Goal: Book appointment/travel/reservation

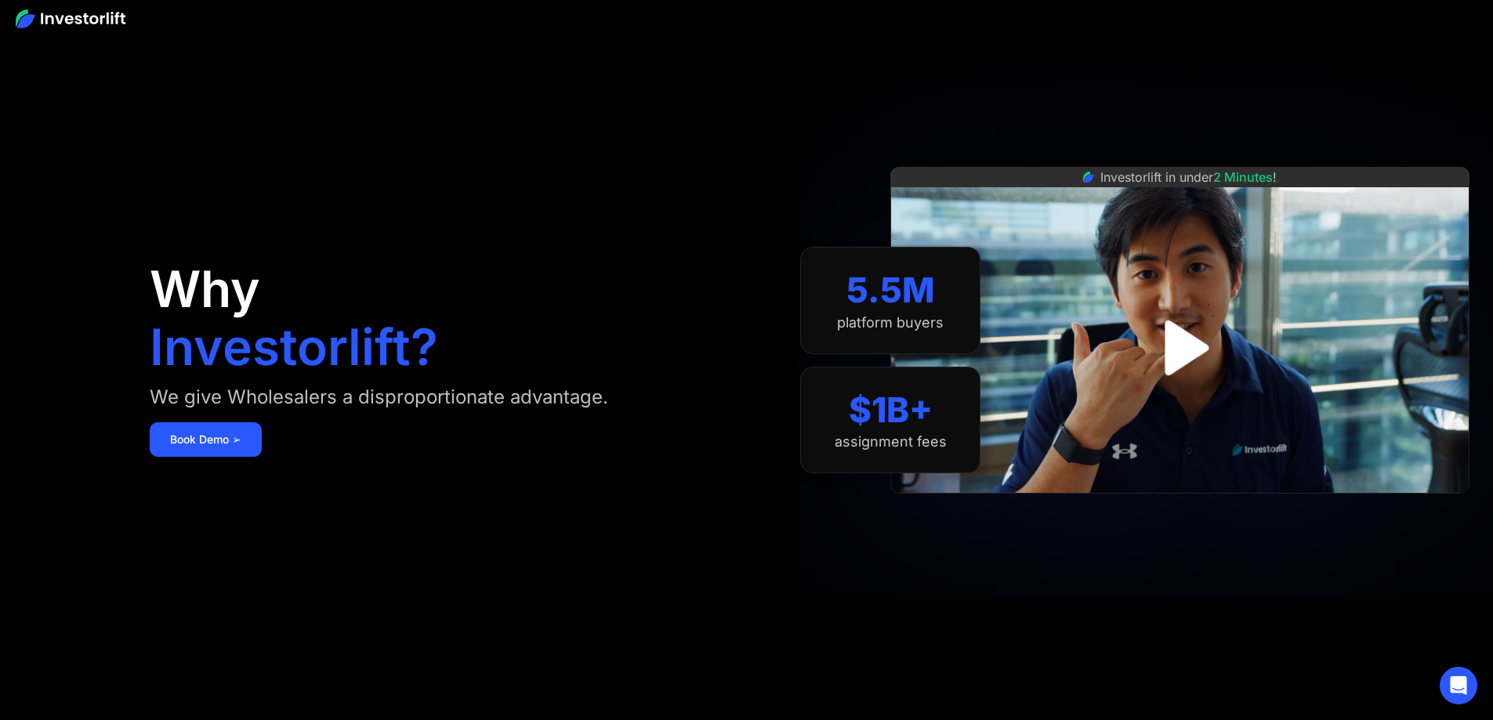
click at [1194, 344] on img "open lightbox" at bounding box center [1180, 348] width 100 height 100
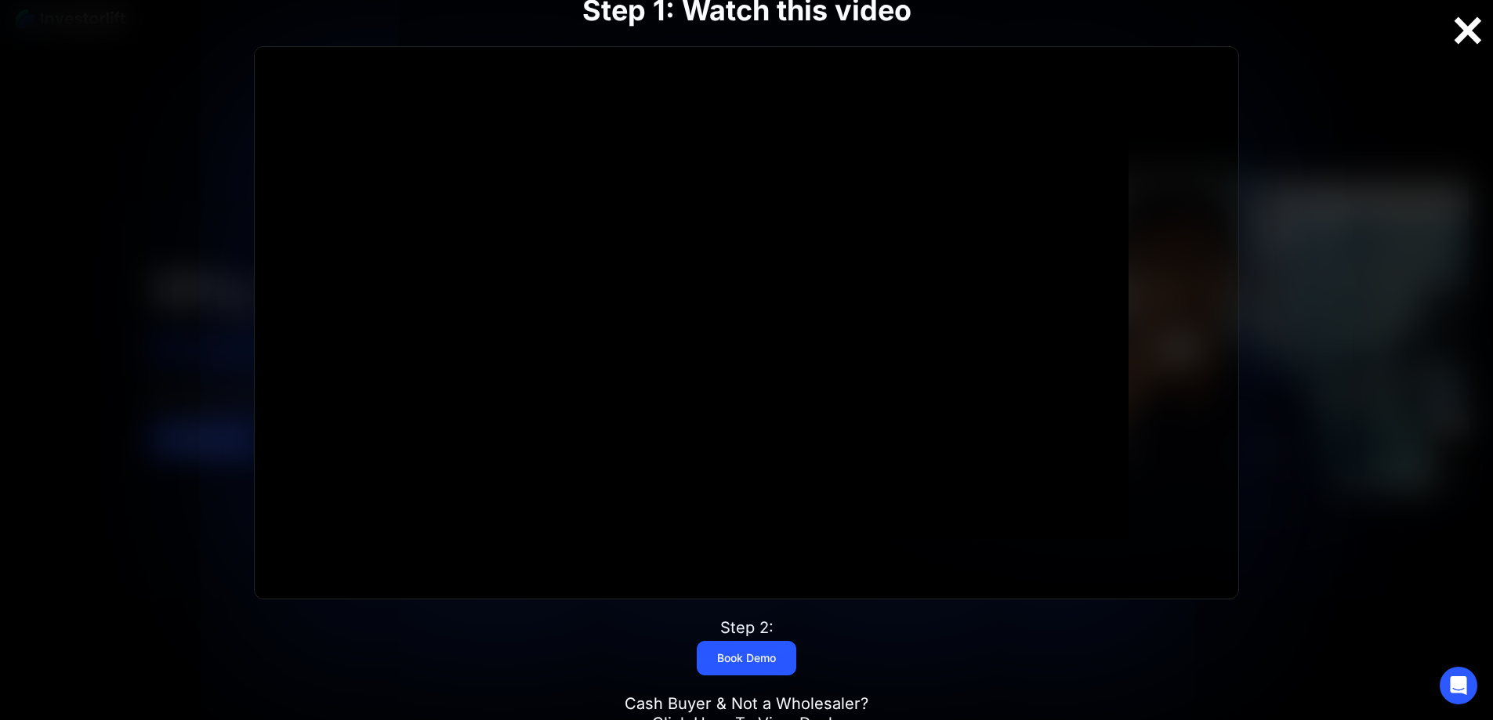
click at [1458, 32] on div at bounding box center [1468, 30] width 50 height 33
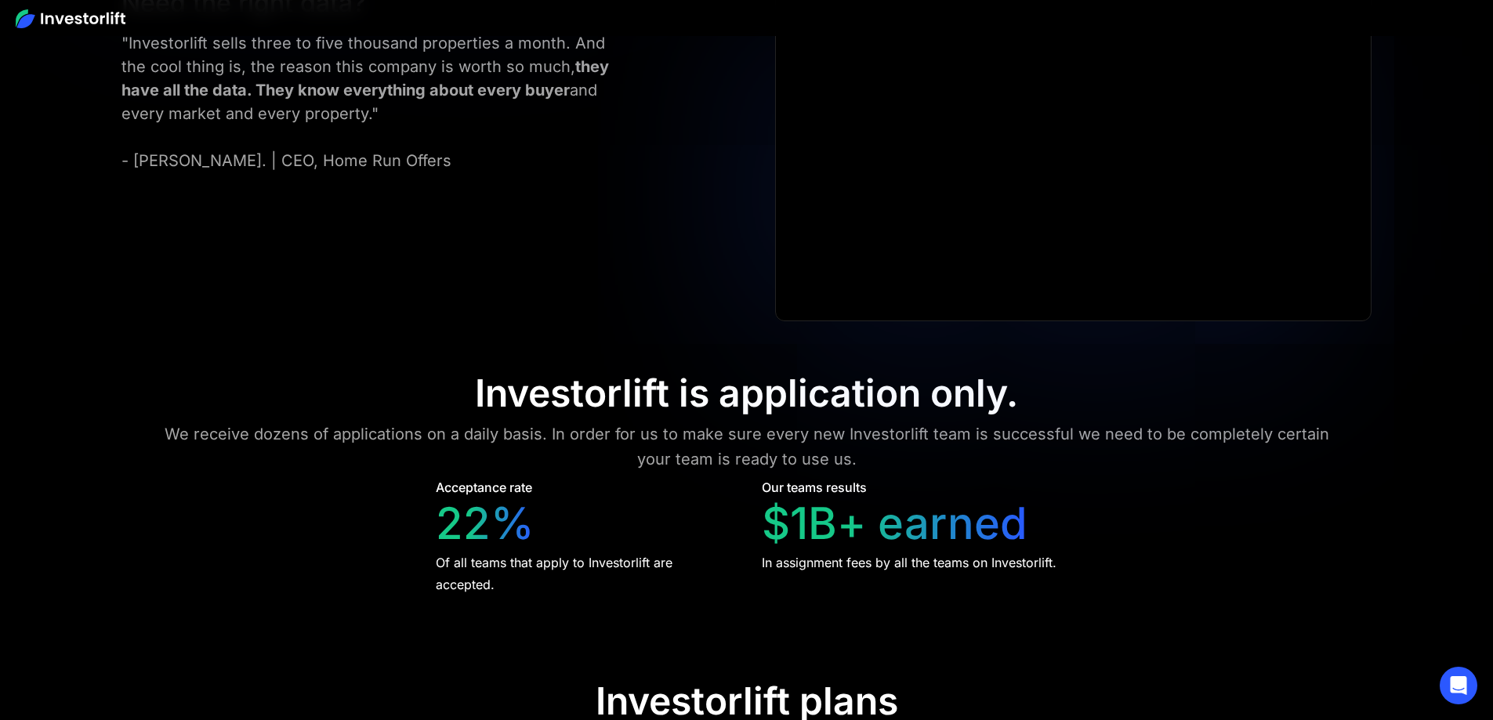
scroll to position [6428, 0]
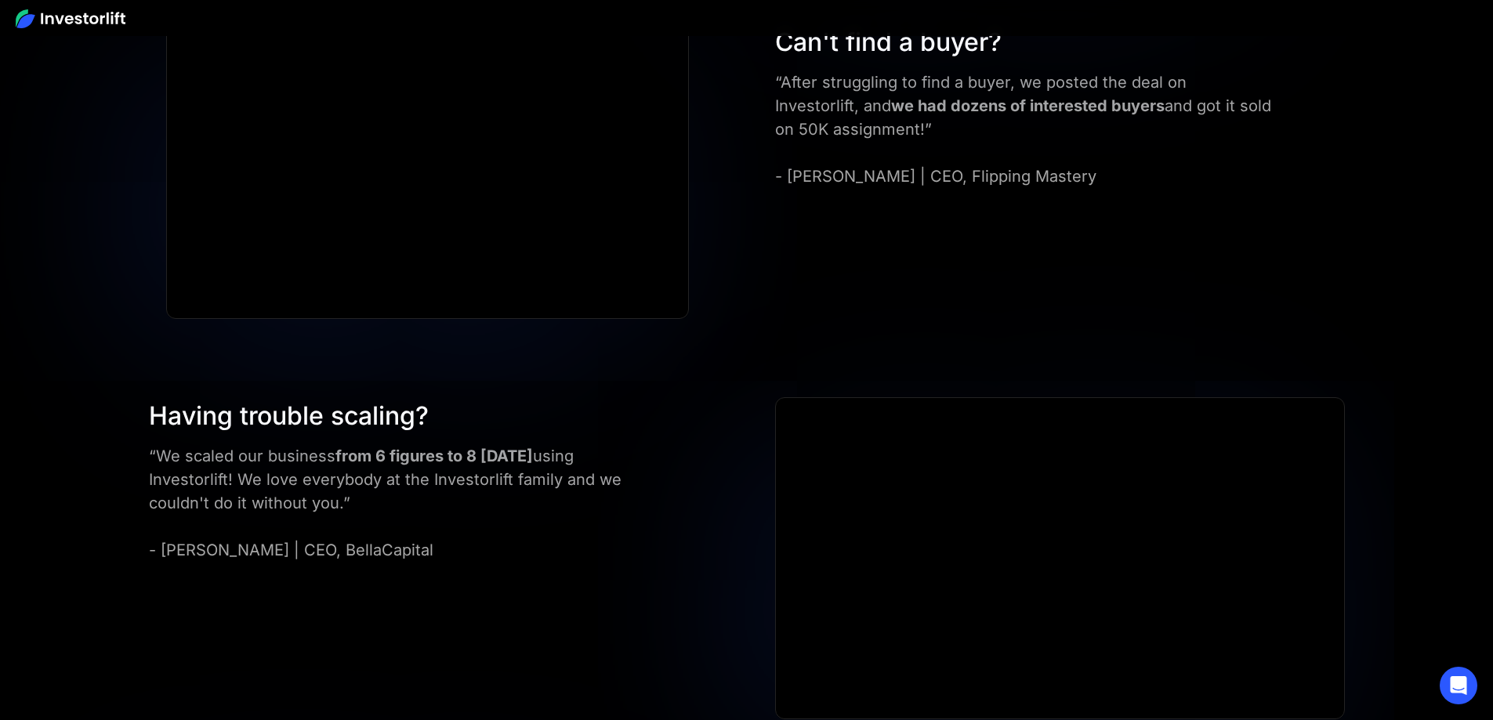
scroll to position [4427, 0]
